Goal: Task Accomplishment & Management: Manage account settings

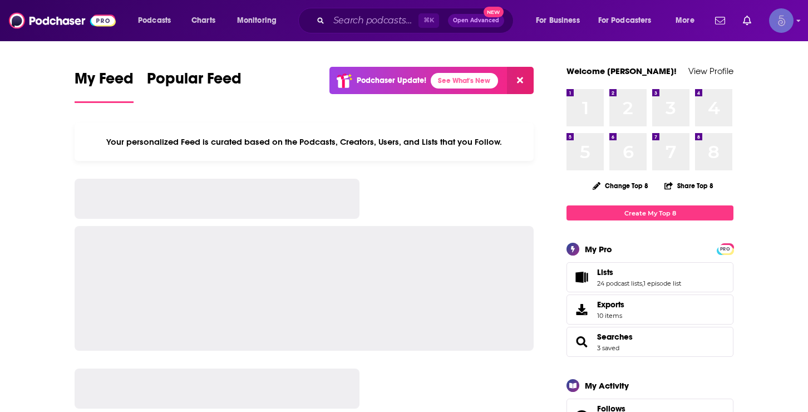
click at [781, 17] on img "Logged in as Spiral5-G1" at bounding box center [781, 20] width 24 height 24
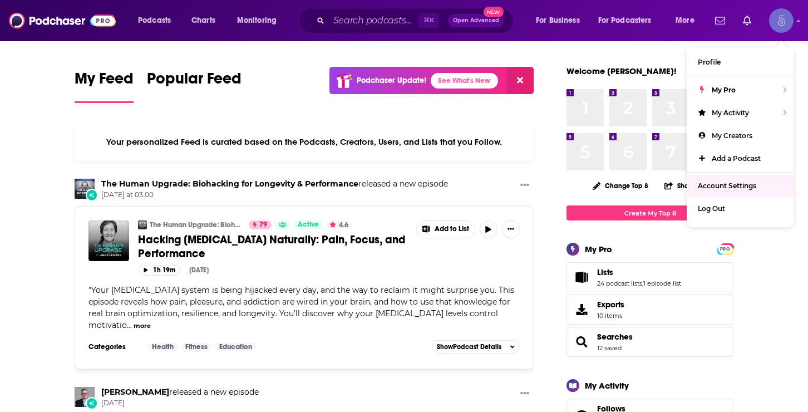
click at [733, 185] on span "Account Settings" at bounding box center [727, 185] width 58 height 8
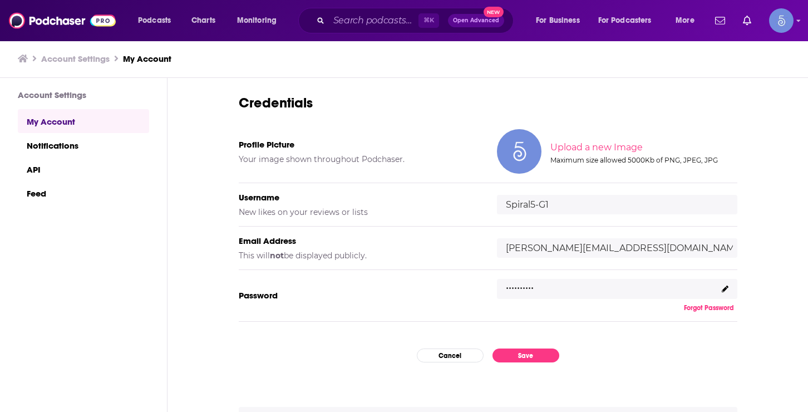
scroll to position [56, 0]
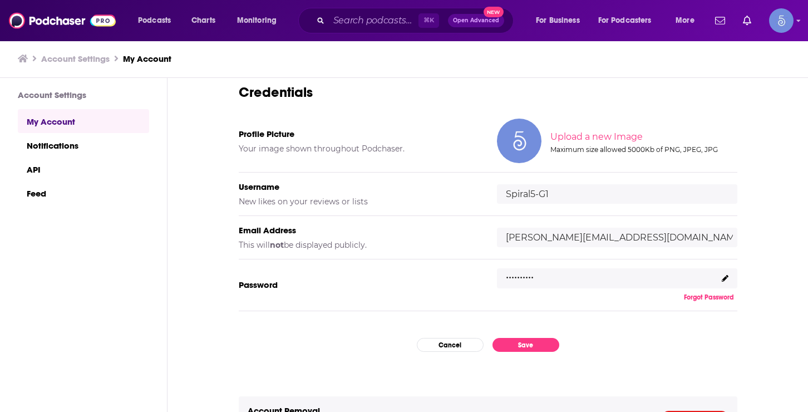
click at [725, 280] on icon at bounding box center [725, 278] width 7 height 7
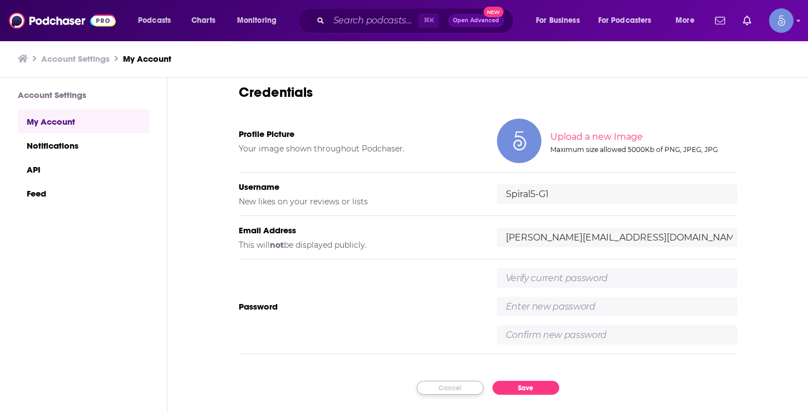
click at [450, 389] on button "Cancel" at bounding box center [450, 388] width 67 height 14
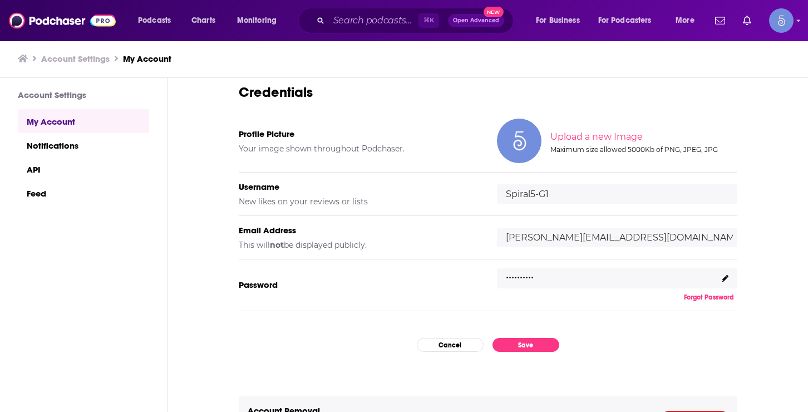
click at [576, 272] on div ".........." at bounding box center [617, 278] width 240 height 20
click at [539, 284] on div ".........." at bounding box center [617, 278] width 240 height 20
click at [726, 277] on icon at bounding box center [725, 278] width 7 height 7
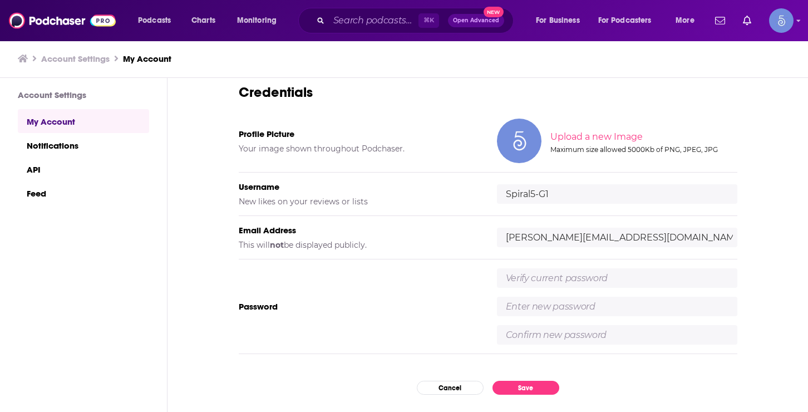
click at [526, 201] on input "Spiral5-G1" at bounding box center [617, 193] width 240 height 19
drag, startPoint x: 555, startPoint y: 194, endPoint x: 494, endPoint y: 193, distance: 61.8
click at [494, 193] on div "Username New likes on your reviews or lists Spiral5-G1" at bounding box center [488, 193] width 499 height 43
click at [541, 272] on input "text" at bounding box center [617, 277] width 240 height 19
paste input "PublisisterhooD5%%%"
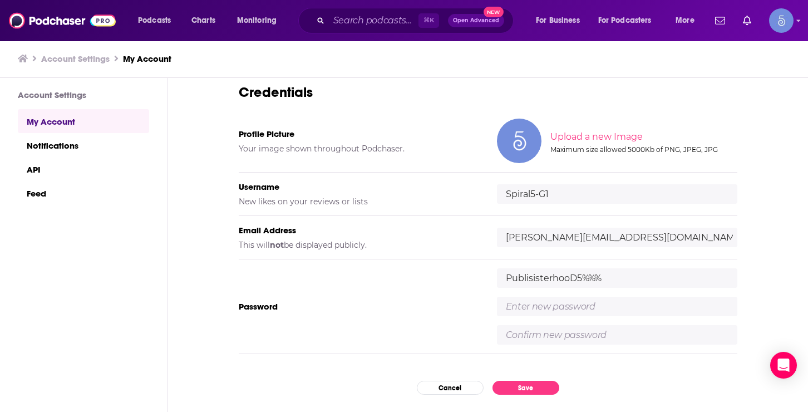
type input "PublisisterhooD5%%%"
click at [535, 307] on input "text" at bounding box center [617, 306] width 240 height 19
type input "t"
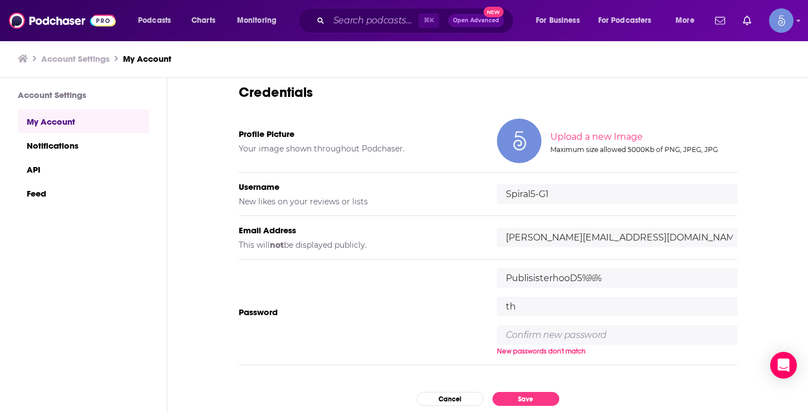
type input "t"
type input "G"
type input "s"
click at [533, 305] on input "Spiral.Thrive2025" at bounding box center [617, 306] width 240 height 19
click at [583, 308] on input "SpiralThrive2025" at bounding box center [617, 306] width 240 height 19
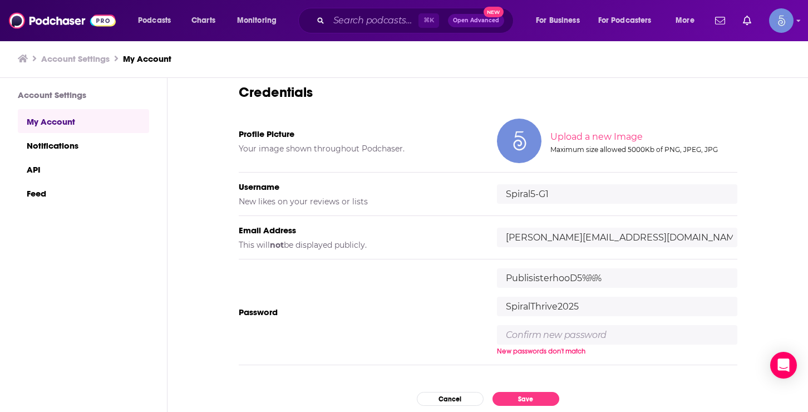
click at [537, 337] on input "text" at bounding box center [617, 334] width 240 height 19
click at [588, 301] on input "SpiralThrive2025" at bounding box center [617, 306] width 240 height 19
click at [559, 305] on input "SpiralThrive2025" at bounding box center [617, 306] width 240 height 19
type input "SpiralThrive!2025"
click at [534, 337] on input "text" at bounding box center [617, 334] width 240 height 19
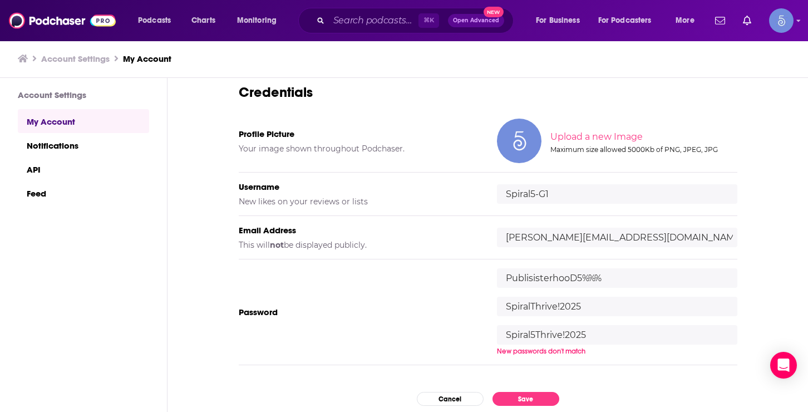
click at [776, 283] on div "My Account Credentials Profile Picture Your image shown throughout Podchaser. U…" at bounding box center [487, 245] width 640 height 335
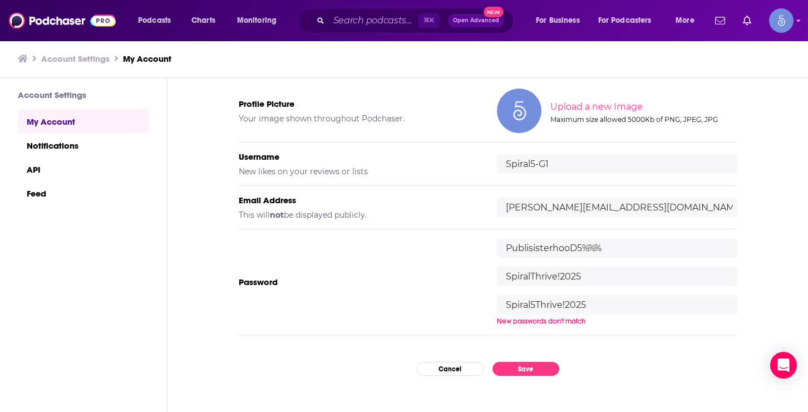
click at [535, 305] on input "Spiral5Thrive!2025" at bounding box center [617, 304] width 240 height 19
type input "SpiralThrive!2025"
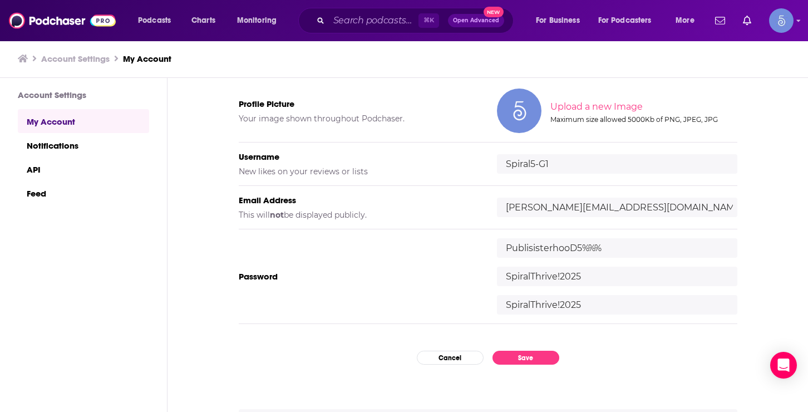
click at [764, 223] on div "My Account Credentials Profile Picture Your image shown throughout Podchaser. U…" at bounding box center [487, 245] width 640 height 335
drag, startPoint x: 588, startPoint y: 305, endPoint x: 501, endPoint y: 307, distance: 86.8
click at [501, 307] on input "SpiralThrive!2025" at bounding box center [617, 304] width 240 height 19
click at [575, 327] on div "My Account Credentials Profile Picture Your image shown throughout Podchaser. U…" at bounding box center [488, 176] width 499 height 335
click at [532, 361] on button "Save" at bounding box center [525, 358] width 67 height 14
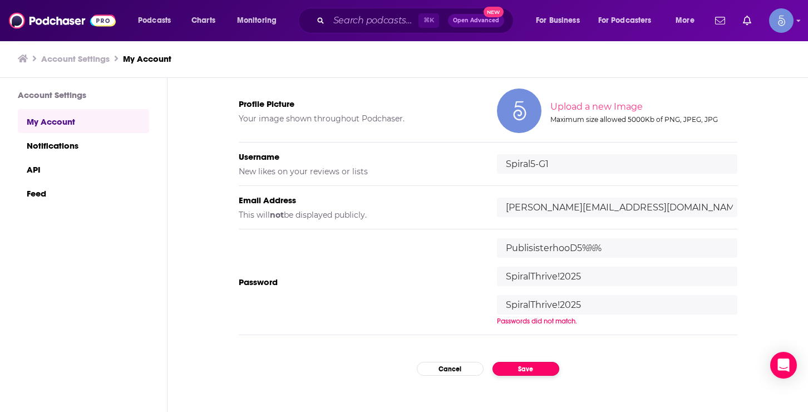
click at [527, 368] on button "Save" at bounding box center [525, 369] width 67 height 14
click at [533, 307] on input "SpiralThrive!2025" at bounding box center [617, 304] width 240 height 19
click at [590, 274] on input "SpiralThrive!2025" at bounding box center [617, 276] width 240 height 19
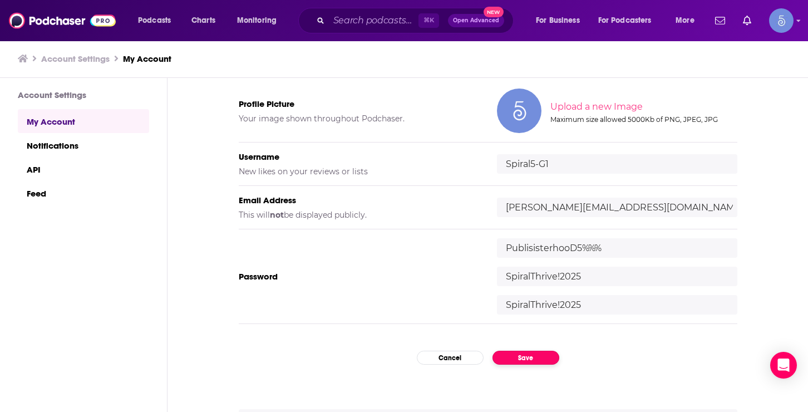
click at [533, 353] on button "Save" at bounding box center [525, 358] width 67 height 14
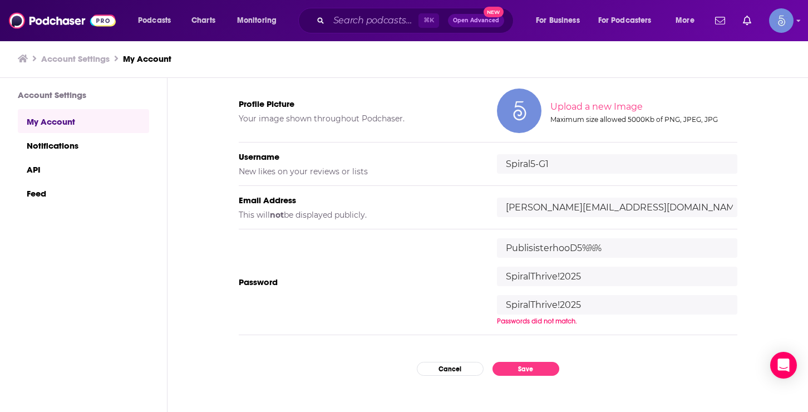
drag, startPoint x: 584, startPoint y: 304, endPoint x: 483, endPoint y: 304, distance: 100.7
click at [483, 304] on div "Password [SECURITY_DATA] SpiralThrive!2025 SpiralThrive!2025 Passwords did not …" at bounding box center [488, 282] width 499 height 106
type input "SpiralThrive!2025"
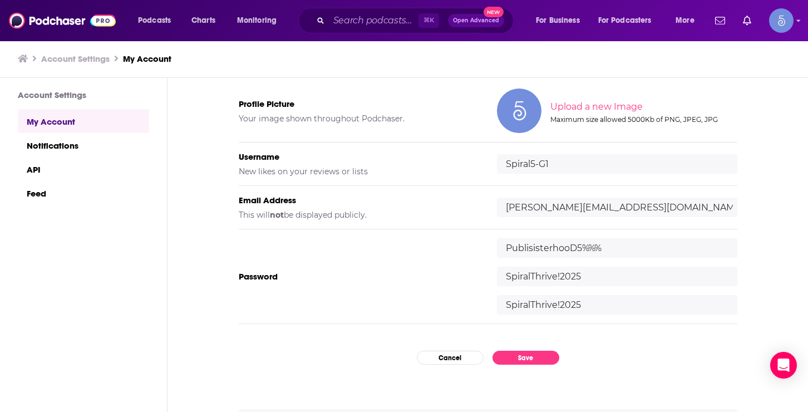
click at [603, 341] on div "My Account Credentials Profile Picture Your image shown throughout Podchaser. U…" at bounding box center [488, 176] width 499 height 335
click at [528, 355] on button "Save" at bounding box center [525, 358] width 67 height 14
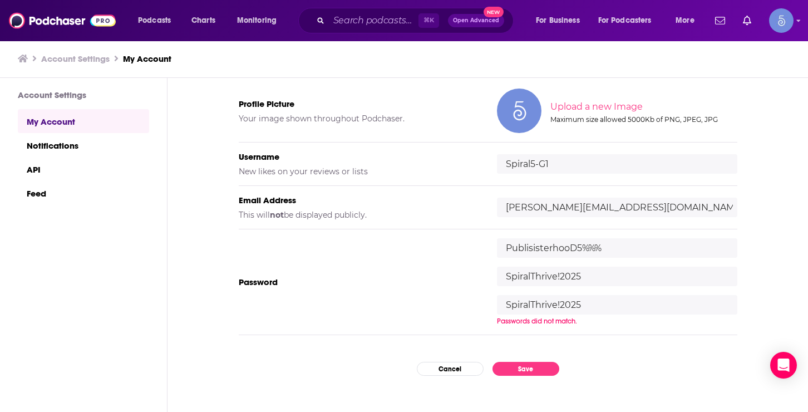
click at [588, 277] on input "SpiralThrive!2025" at bounding box center [617, 276] width 240 height 19
drag, startPoint x: 593, startPoint y: 277, endPoint x: 487, endPoint y: 277, distance: 105.7
click at [490, 277] on div "Password [SECURITY_DATA] SpiralThrive!2025 SpiralThrive!2025 Passwords did not …" at bounding box center [488, 282] width 499 height 106
click at [453, 272] on div "Password [SECURITY_DATA] SpiralThrive!2025 Passwords did not match." at bounding box center [488, 282] width 499 height 106
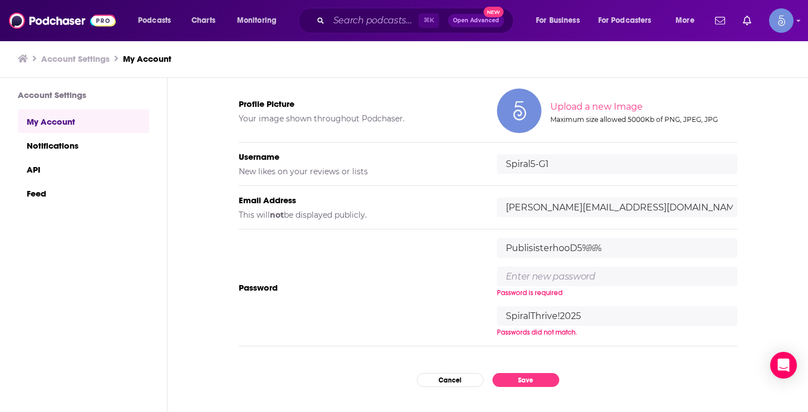
click at [570, 309] on input "SpiralThrive!2025" at bounding box center [617, 315] width 240 height 19
drag, startPoint x: 589, startPoint y: 318, endPoint x: 468, endPoint y: 316, distance: 121.3
click at [468, 316] on div "Password [SECURITY_DATA] Password is required SpiralThrive!2025 Passwords did n…" at bounding box center [488, 287] width 499 height 117
click at [514, 282] on input "text" at bounding box center [617, 276] width 240 height 19
type input "SpiralThrive!2025"
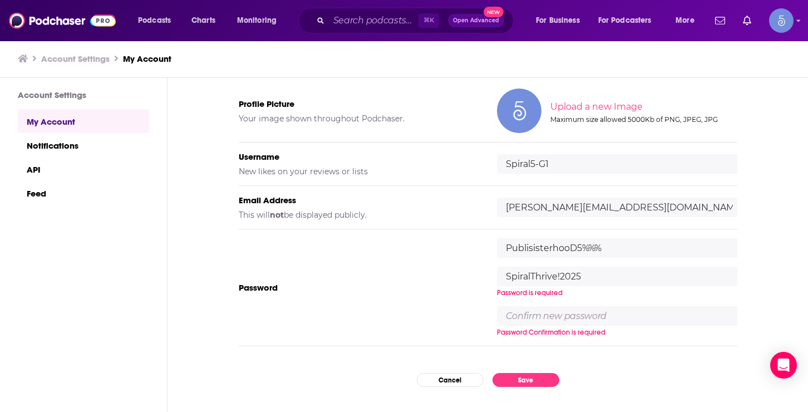
click at [532, 323] on input "text" at bounding box center [617, 315] width 240 height 19
type input "SpiralThrive!2025"
click at [617, 352] on div "My Account Credentials Profile Picture Your image shown throughout Podchaser. U…" at bounding box center [487, 245] width 640 height 335
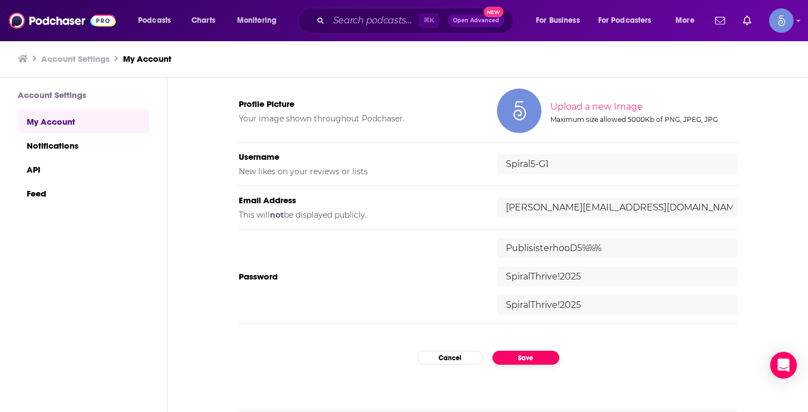
click at [516, 357] on button "Save" at bounding box center [525, 358] width 67 height 14
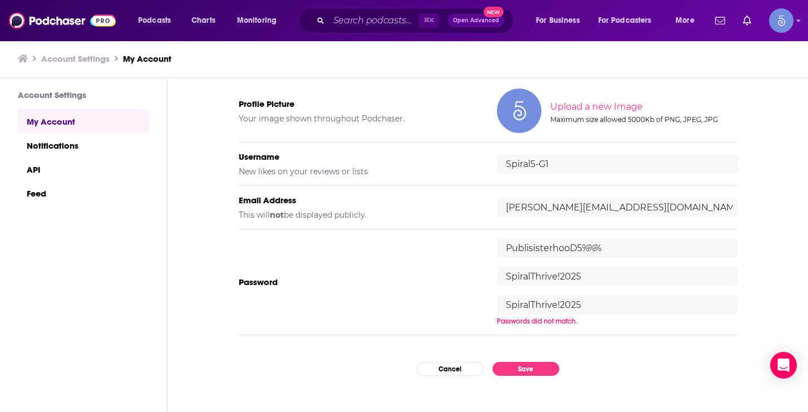
click at [613, 244] on input "PublisisterhooD5%%%" at bounding box center [617, 247] width 240 height 19
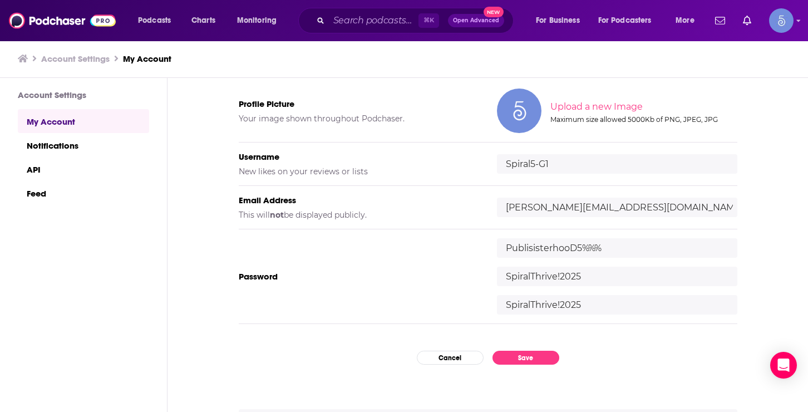
drag, startPoint x: 615, startPoint y: 248, endPoint x: 471, endPoint y: 239, distance: 143.8
click at [471, 239] on div "Password [SECURITY_DATA] SpiralThrive!2025 SpiralThrive!2025" at bounding box center [488, 276] width 499 height 95
type input "PublisisterhooD5%%%"
click at [590, 275] on input "SpiralThrive!2025" at bounding box center [617, 276] width 240 height 19
click at [514, 358] on button "Save" at bounding box center [525, 358] width 67 height 14
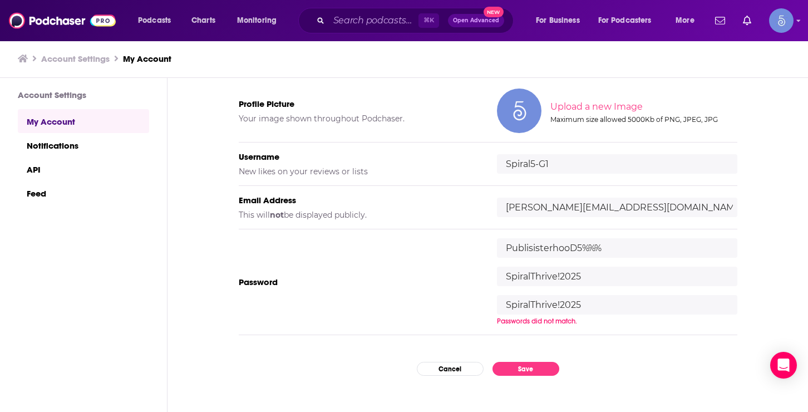
click at [593, 277] on input "SpiralThrive!2025" at bounding box center [617, 276] width 240 height 19
drag, startPoint x: 589, startPoint y: 274, endPoint x: 545, endPoint y: 274, distance: 44.0
click at [545, 274] on input "SpiralThrive!2025" at bounding box center [617, 276] width 240 height 19
type input "Spiral.Thrive!2025"
click at [531, 304] on input "SpiralThrive!2025" at bounding box center [617, 304] width 240 height 19
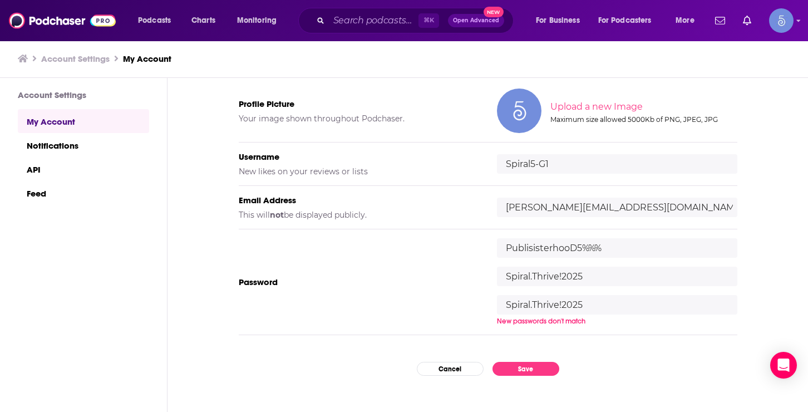
click at [561, 305] on input "Spiral.Thrive!2025" at bounding box center [617, 304] width 240 height 19
click at [601, 303] on input "Spiral.Thrive!2025" at bounding box center [617, 304] width 240 height 19
type input "Spiral.Thrive!2025"
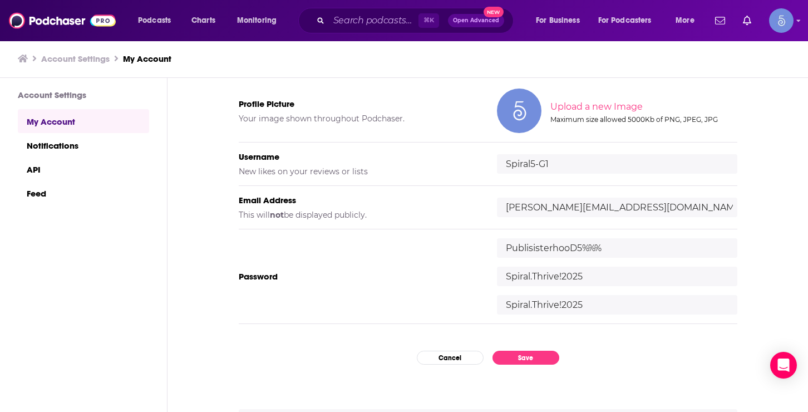
click at [596, 325] on div "My Account Credentials Profile Picture Your image shown throughout Podchaser. U…" at bounding box center [488, 176] width 499 height 335
click at [517, 354] on button "Save" at bounding box center [525, 358] width 67 height 14
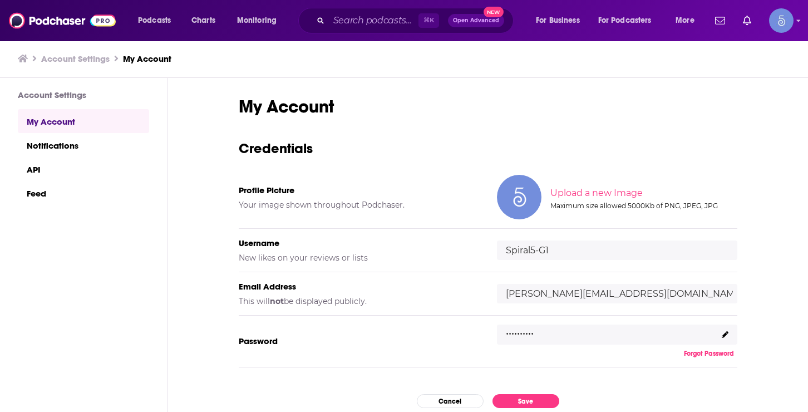
scroll to position [81, 0]
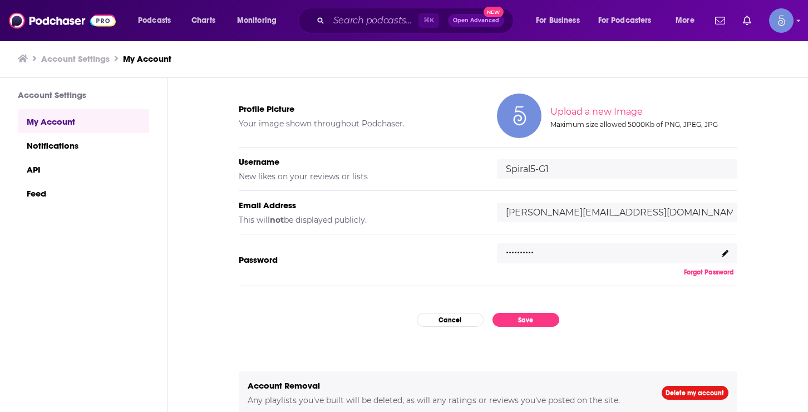
click at [724, 253] on icon at bounding box center [725, 253] width 7 height 7
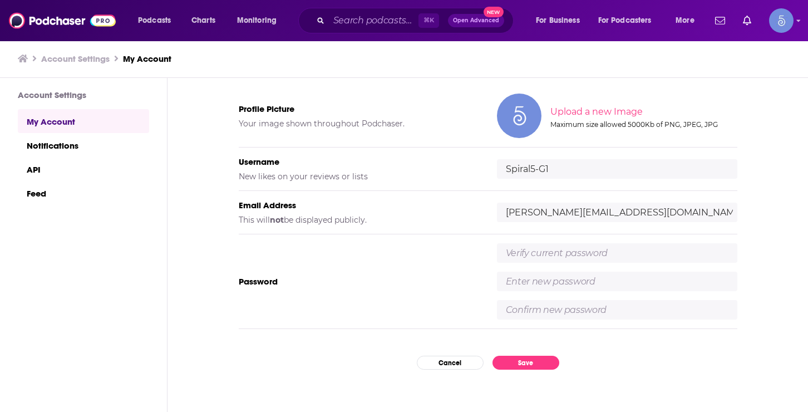
click at [567, 259] on input "text" at bounding box center [617, 252] width 240 height 19
click at [558, 252] on input "text" at bounding box center [617, 252] width 240 height 19
type input "PublisisterhooD5%%%"
click at [786, 13] on img "Logged in as Spiral5-G1" at bounding box center [781, 20] width 24 height 24
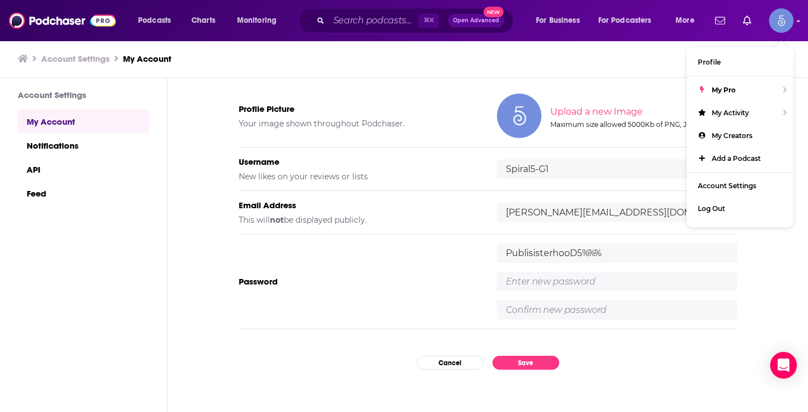
click at [624, 60] on div "Account Settings My Account" at bounding box center [399, 58] width 763 height 11
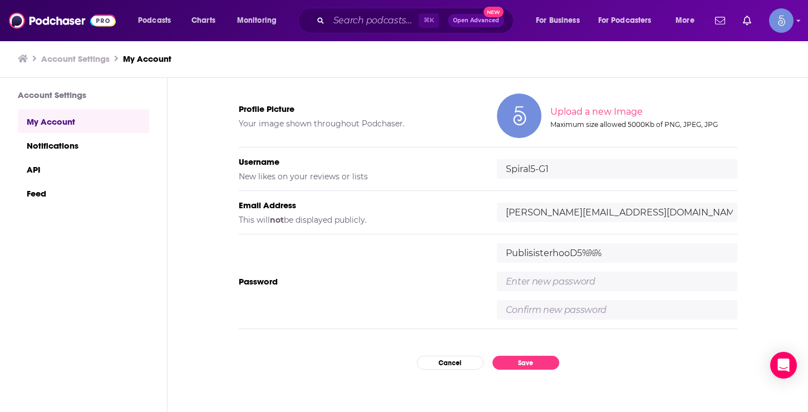
click at [540, 280] on input "text" at bounding box center [617, 281] width 240 height 19
type input "spiral.thrive!2025"
click at [545, 307] on input "text" at bounding box center [617, 309] width 240 height 19
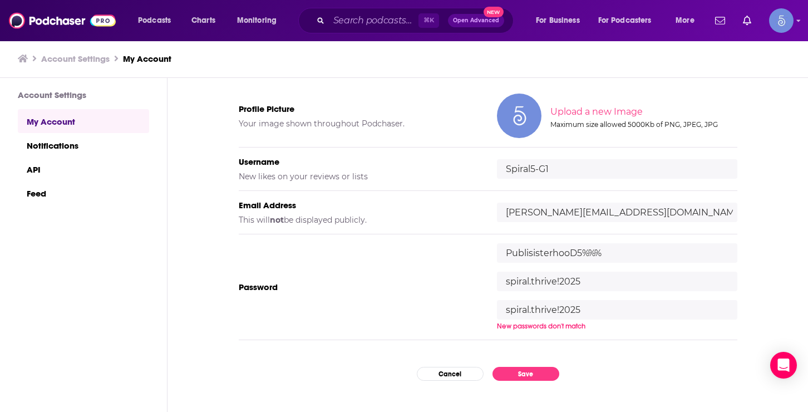
type input "spiral.thrive!2025"
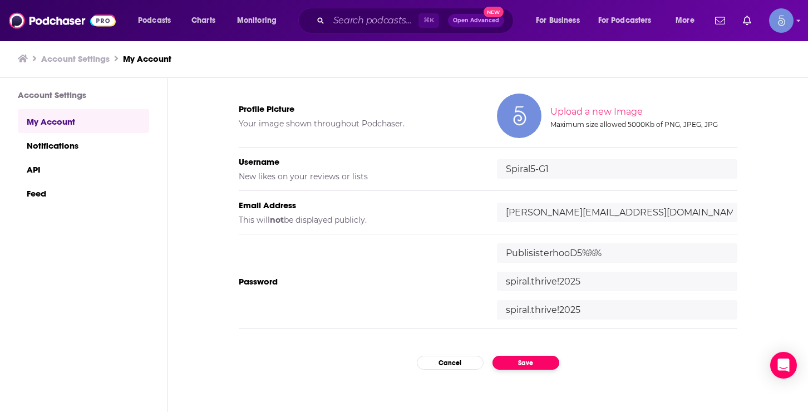
click at [529, 360] on button "Save" at bounding box center [525, 363] width 67 height 14
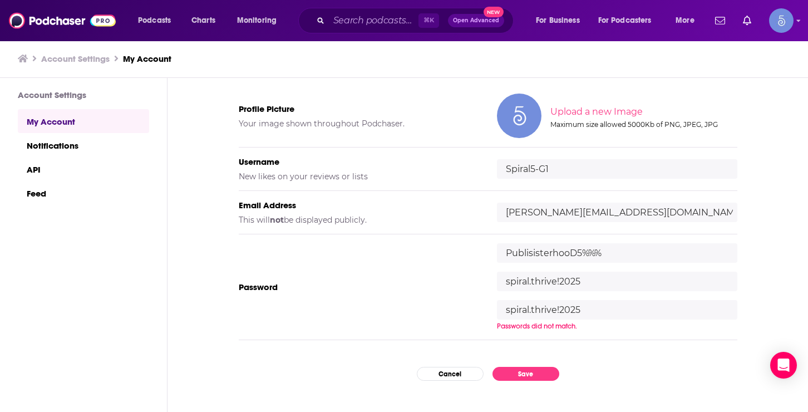
scroll to position [136, 0]
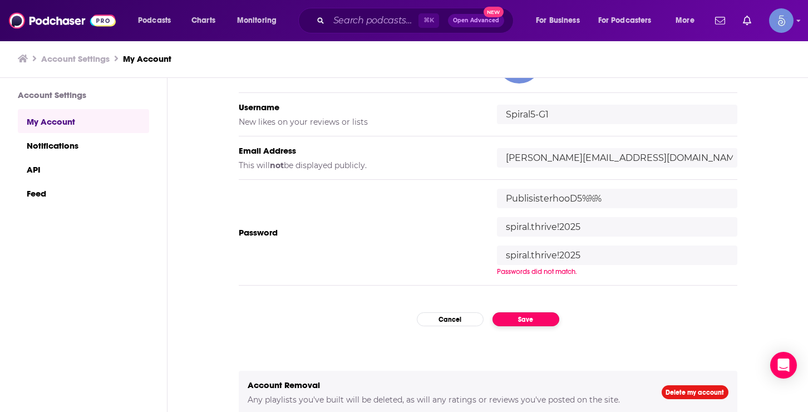
click at [529, 315] on button "Save" at bounding box center [525, 319] width 67 height 14
drag, startPoint x: 590, startPoint y: 252, endPoint x: 490, endPoint y: 252, distance: 100.1
click at [492, 252] on div "Password PublisisterhooD5%%% spiral.thrive!2025 spiral.thrive!2025 Passwords di…" at bounding box center [488, 233] width 499 height 106
drag, startPoint x: 585, startPoint y: 226, endPoint x: 468, endPoint y: 226, distance: 117.4
click at [468, 226] on div "Password PublisisterhooD5%%% spiral.thrive!2025 Password Confirmation is requir…" at bounding box center [488, 233] width 499 height 106
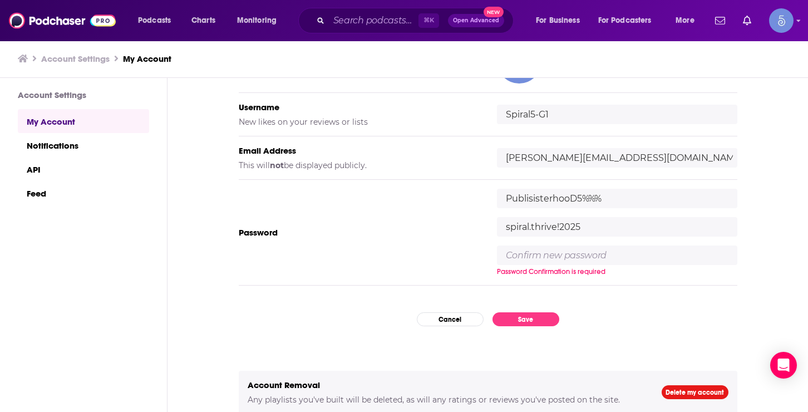
click at [525, 253] on input "text" at bounding box center [617, 254] width 240 height 19
paste input "spiral.thrive!2025"
type input "spiral.thrive!2025"
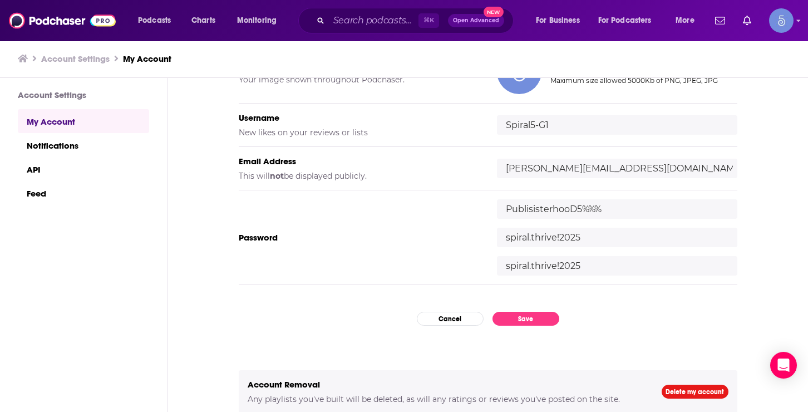
scroll to position [125, 0]
click at [559, 279] on div "Password PublisisterhooD5%%% spiral.thrive!2025 spiral.thrive!2025" at bounding box center [488, 238] width 499 height 95
click at [525, 314] on button "Save" at bounding box center [525, 319] width 67 height 14
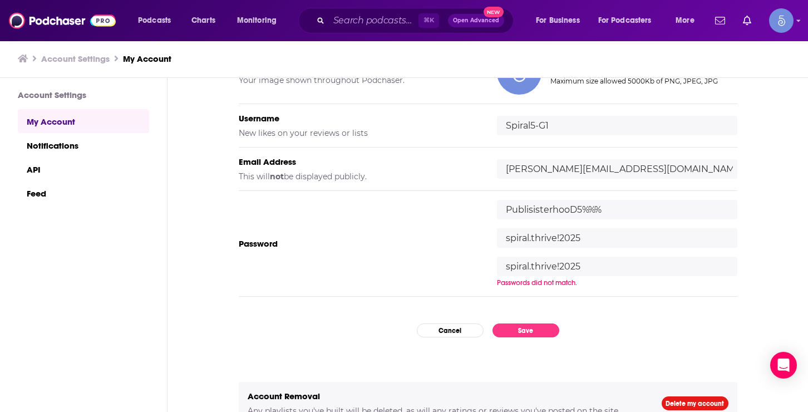
click at [606, 209] on input "PublisisterhooD5%%%" at bounding box center [617, 209] width 240 height 19
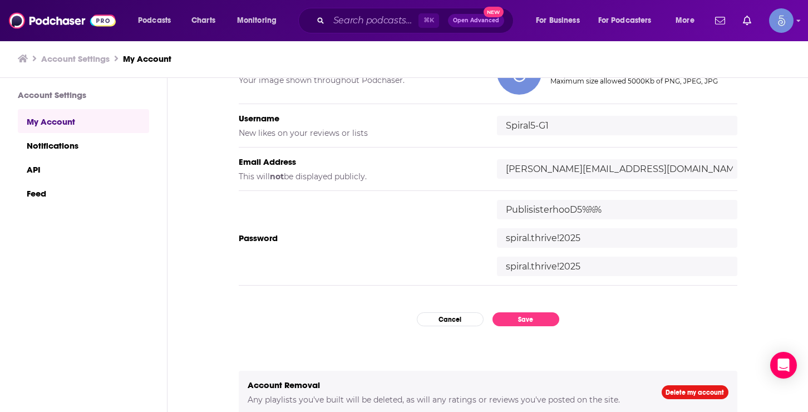
drag, startPoint x: 608, startPoint y: 206, endPoint x: 496, endPoint y: 206, distance: 112.4
click at [496, 206] on div "Password PublisisterhooD5%%% spiral.thrive!2025 spiral.thrive!2025" at bounding box center [488, 238] width 499 height 95
paste input "text"
click at [480, 222] on div "Password PublisisterhooD5% spiral.thrive!2025 spiral.thrive!2025" at bounding box center [488, 238] width 499 height 95
click at [525, 318] on button "Save" at bounding box center [525, 319] width 67 height 14
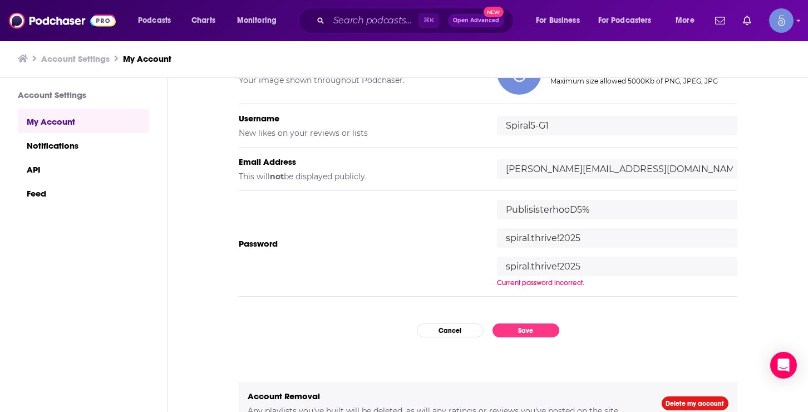
click at [593, 209] on input "PublisisterhooD5%" at bounding box center [617, 209] width 240 height 19
type input "PublisisterhooD5%%%"
click at [604, 295] on div "My Account Credentials Profile Picture Your image shown throughout Podchaser. U…" at bounding box center [488, 138] width 499 height 335
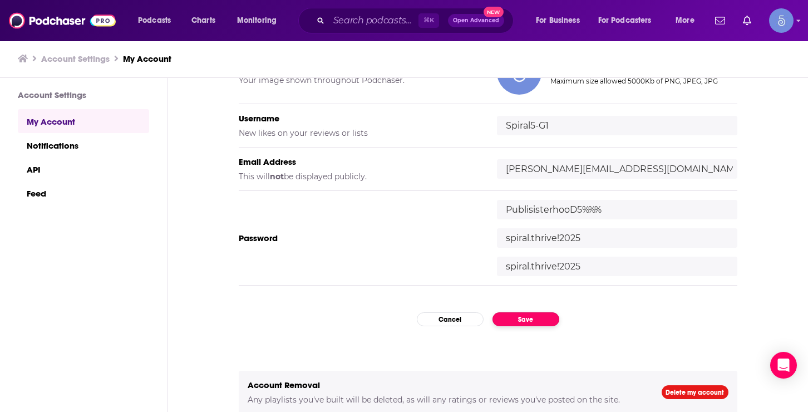
click at [522, 315] on button "Save" at bounding box center [525, 319] width 67 height 14
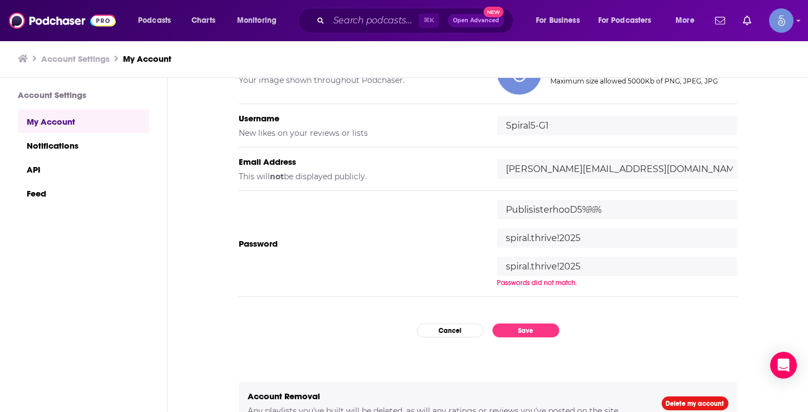
click at [596, 270] on input "spiral.thrive!2025" at bounding box center [617, 265] width 240 height 19
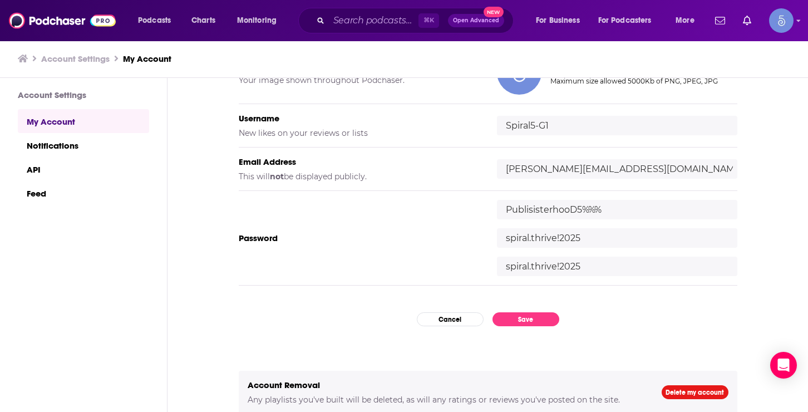
drag, startPoint x: 591, startPoint y: 236, endPoint x: 497, endPoint y: 240, distance: 94.1
click at [497, 240] on input "spiral.thrive!2025" at bounding box center [617, 237] width 240 height 19
drag, startPoint x: 589, startPoint y: 268, endPoint x: 492, endPoint y: 266, distance: 97.4
click at [492, 267] on div "Password PublisisterhooD5%%% spiral.thrive!2025 spiral.thrive!2025" at bounding box center [488, 238] width 499 height 95
click at [529, 313] on button "Save" at bounding box center [525, 319] width 67 height 14
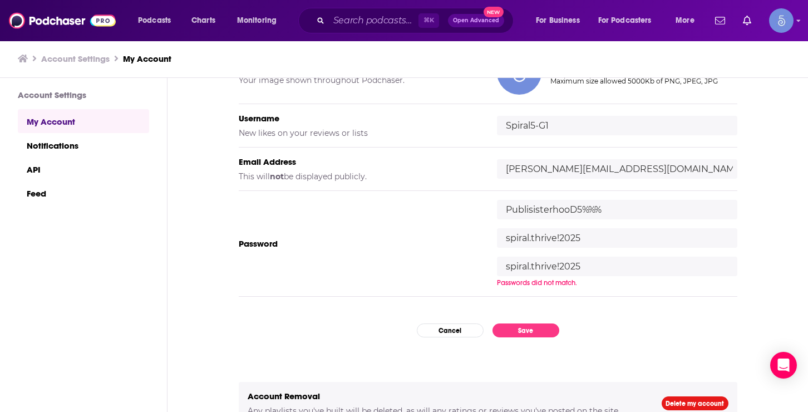
scroll to position [136, 0]
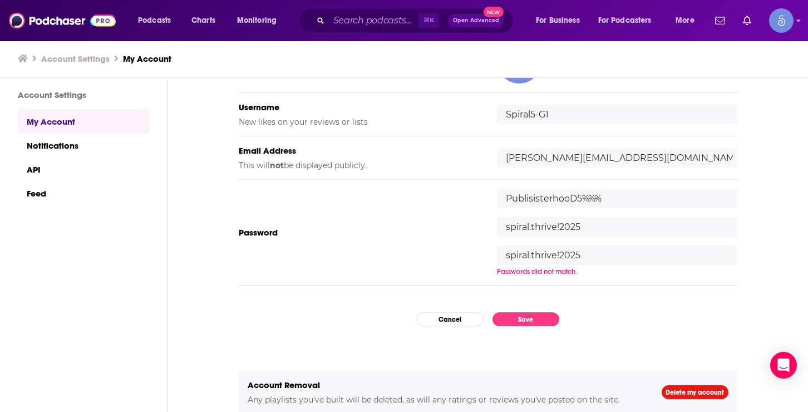
drag, startPoint x: 591, startPoint y: 228, endPoint x: 504, endPoint y: 229, distance: 87.4
click at [504, 229] on input "spiral.thrive!2025" at bounding box center [617, 226] width 240 height 19
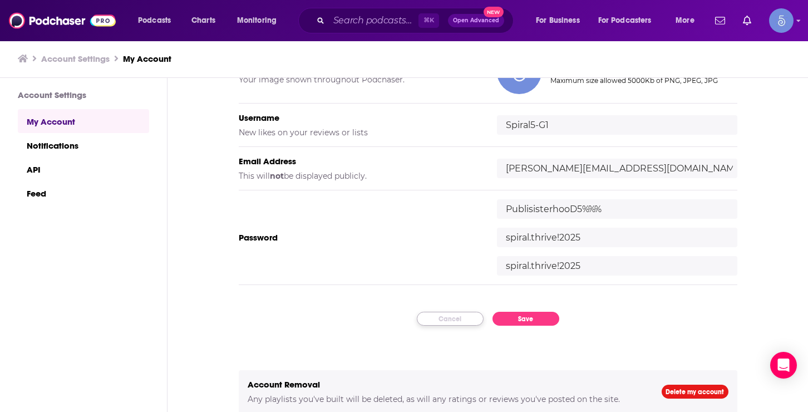
click at [447, 317] on button "Cancel" at bounding box center [450, 319] width 67 height 14
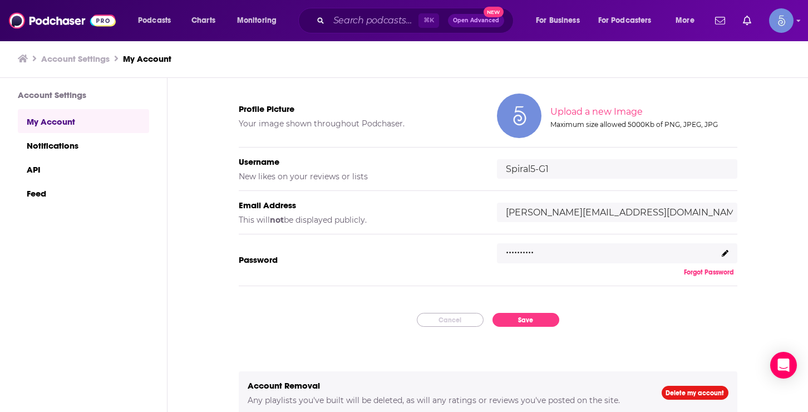
scroll to position [0, 0]
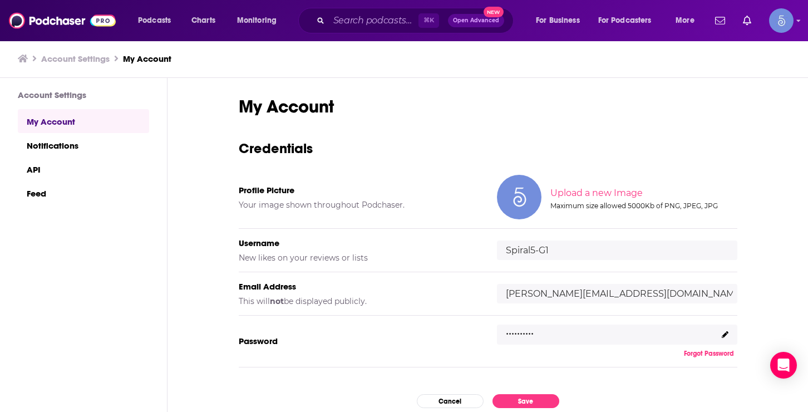
click at [61, 115] on link "My Account" at bounding box center [83, 121] width 131 height 24
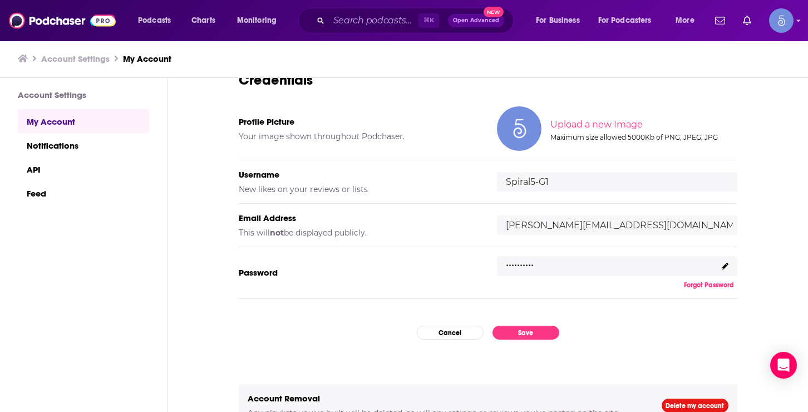
scroll to position [81, 0]
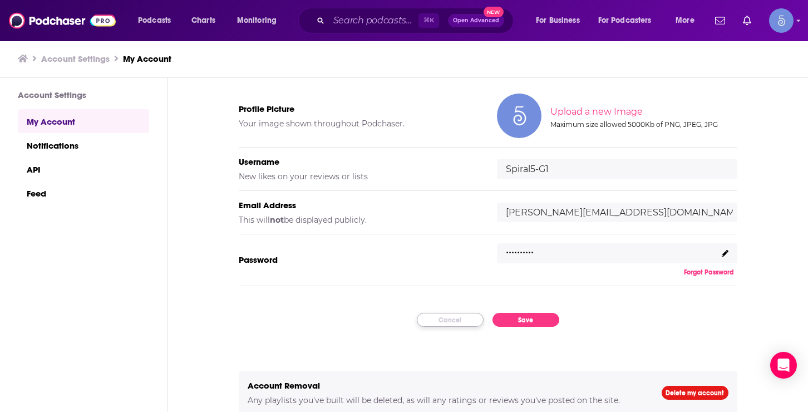
click at [451, 315] on button "Cancel" at bounding box center [450, 320] width 67 height 14
click at [796, 19] on div "Podcasts Charts Monitoring ⌘ K Open Advanced New For Business For Podcasters Mo…" at bounding box center [404, 20] width 808 height 41
click at [798, 22] on icon "Show profile menu" at bounding box center [798, 20] width 4 height 7
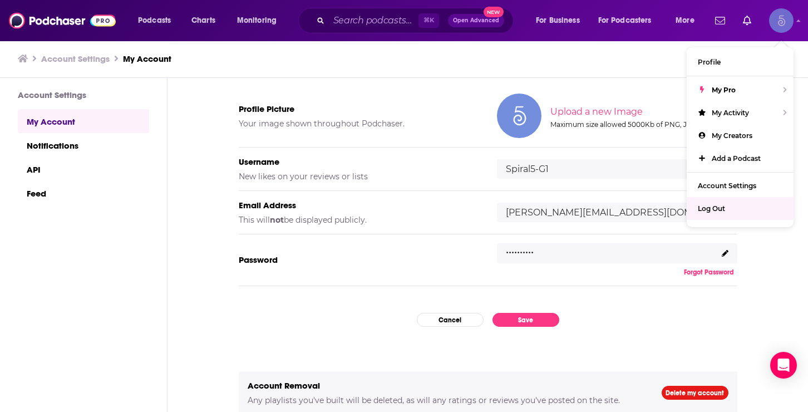
click at [719, 209] on span "Log Out" at bounding box center [711, 208] width 27 height 8
